Goal: Task Accomplishment & Management: Use online tool/utility

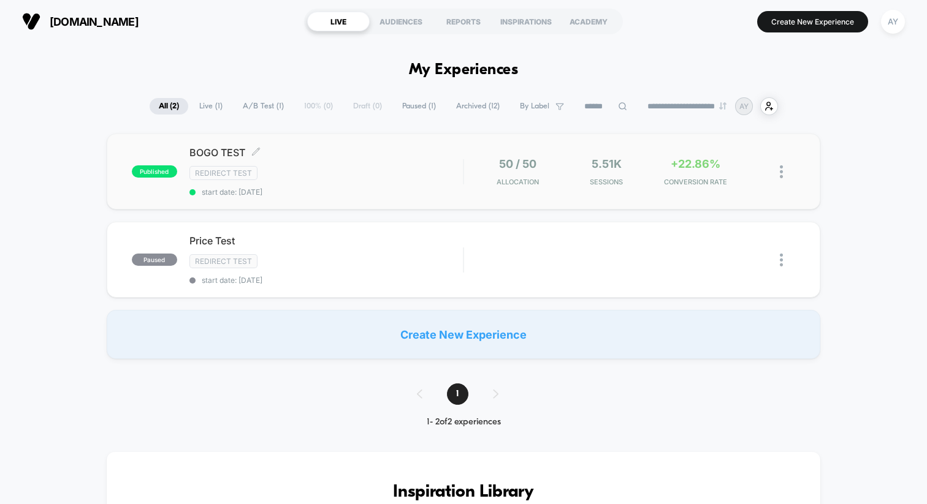
click at [414, 181] on div "BOGO TEST Click to edit experience details Click to edit experience details Red…" at bounding box center [325, 172] width 273 height 50
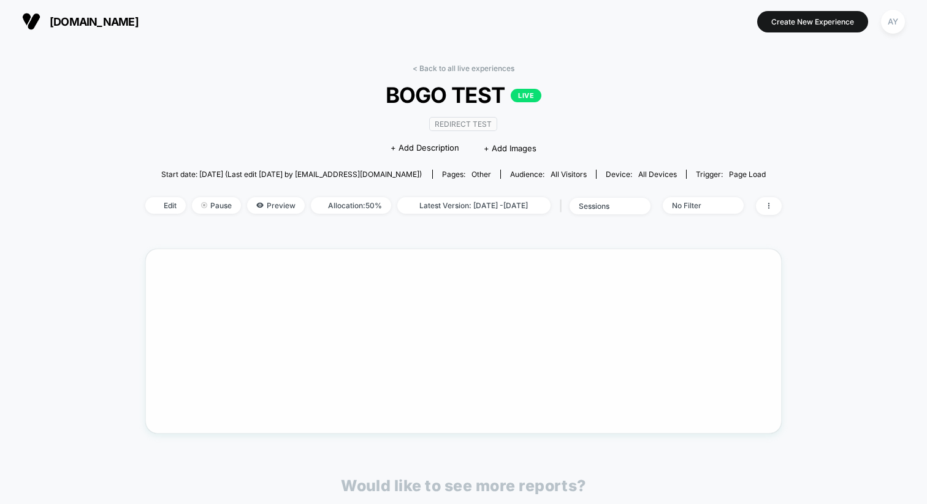
scroll to position [13, 0]
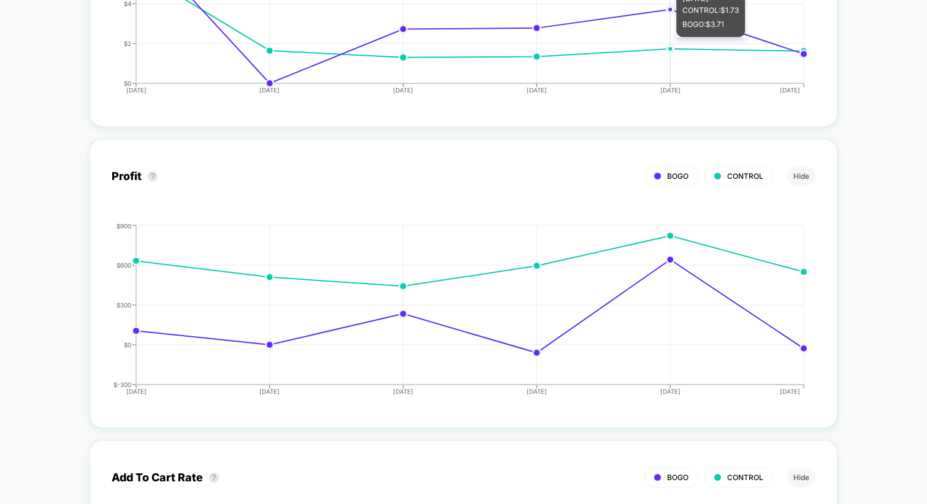
scroll to position [1448, 0]
